Goal: Check status: Check status

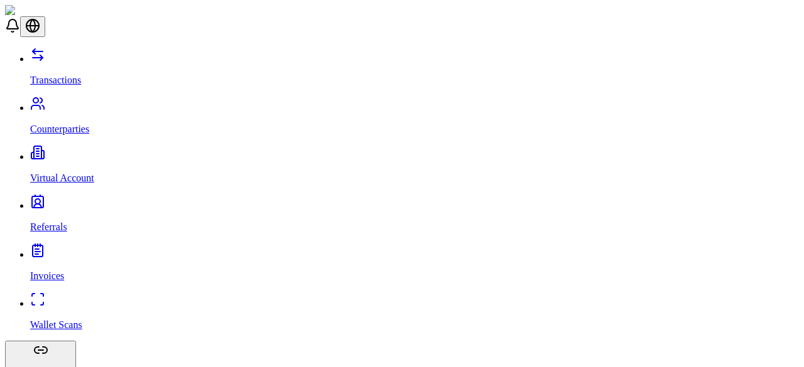
click at [55, 298] on link "Wallet Scans" at bounding box center [414, 314] width 769 height 33
copy span "[PERSON_NAME] Scan"
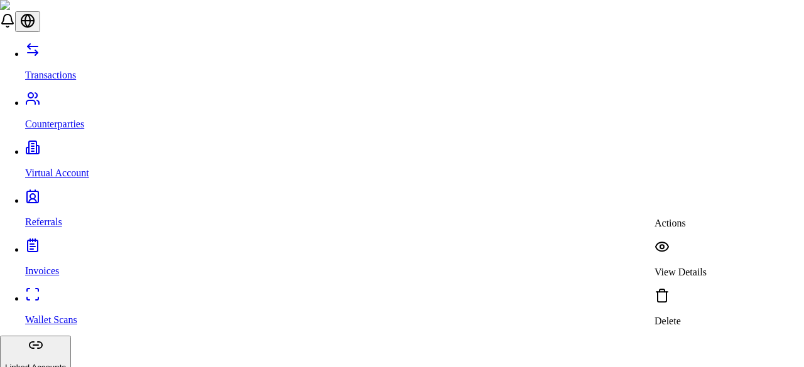
click at [692, 267] on p "View Details" at bounding box center [680, 272] width 52 height 11
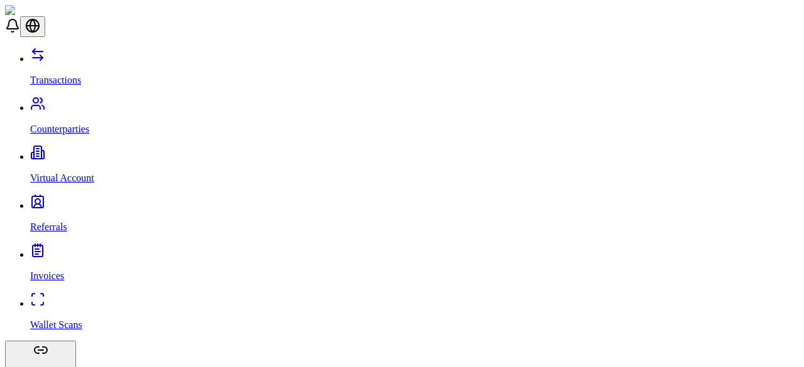
scroll to position [600, 0]
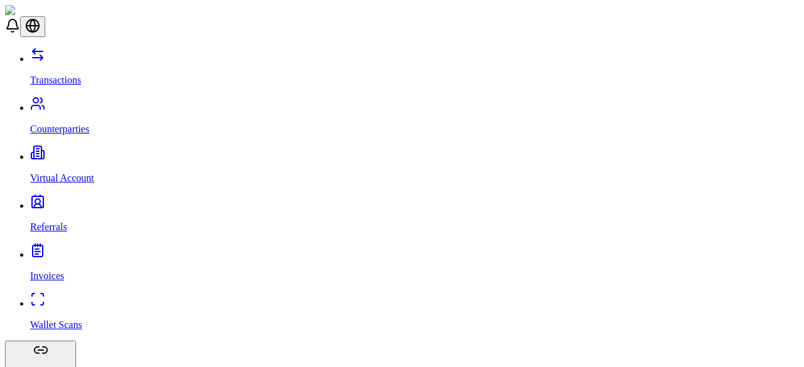
scroll to position [0, 0]
